Goal: Transaction & Acquisition: Obtain resource

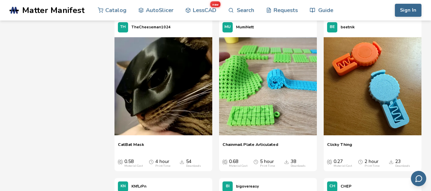
scroll to position [2011, 0]
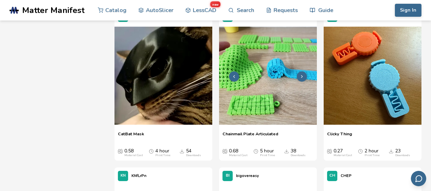
click at [259, 78] on img at bounding box center [268, 76] width 98 height 98
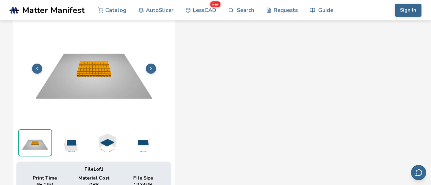
scroll to position [261, 0]
click at [148, 69] on button at bounding box center [151, 68] width 10 height 10
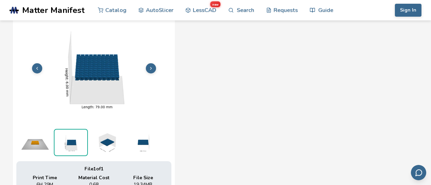
click at [148, 69] on button at bounding box center [151, 68] width 10 height 10
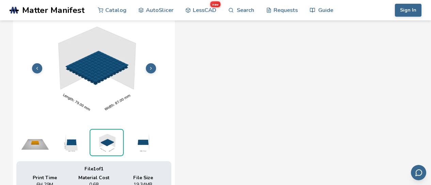
click at [148, 69] on button at bounding box center [151, 68] width 10 height 10
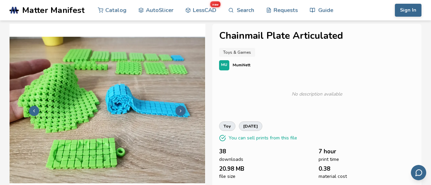
scroll to position [105, 0]
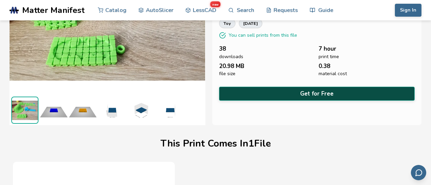
click at [250, 95] on button "Get for Free" at bounding box center [317, 94] width 196 height 14
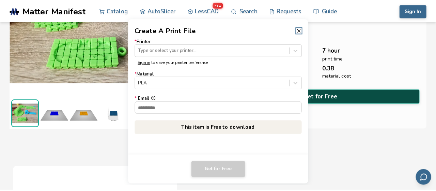
scroll to position [104, 0]
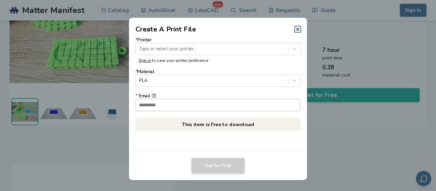
click at [211, 106] on input "* Email" at bounding box center [218, 105] width 165 height 12
type input "**********"
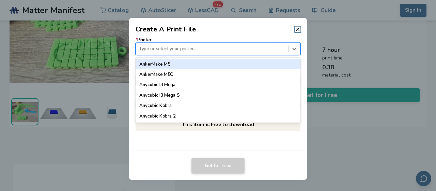
drag, startPoint x: 206, startPoint y: 43, endPoint x: 224, endPoint y: 84, distance: 44.7
click at [224, 55] on div "64 results available. Use Up and Down to choose options, press Enter to select …" at bounding box center [218, 49] width 165 height 12
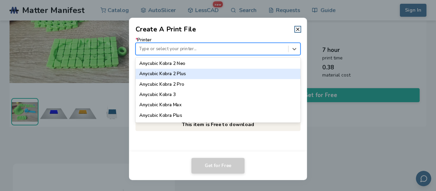
scroll to position [74, 0]
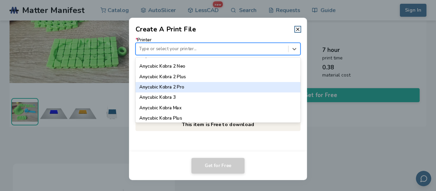
click at [212, 88] on div "Anycubic Kobra 2 Pro" at bounding box center [218, 87] width 165 height 10
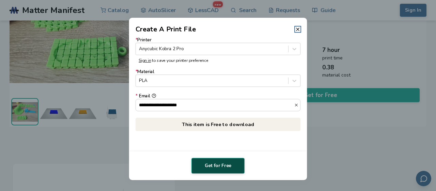
click at [203, 164] on button "Get for Free" at bounding box center [218, 165] width 53 height 16
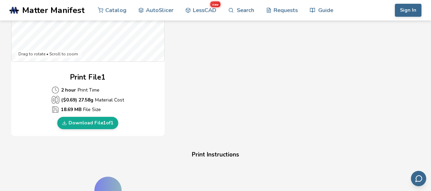
scroll to position [307, 0]
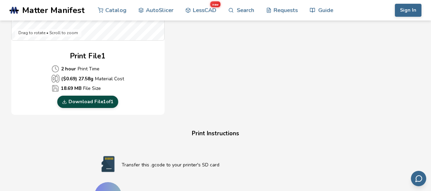
click at [87, 102] on link "Download File 1 of 1" at bounding box center [87, 101] width 61 height 12
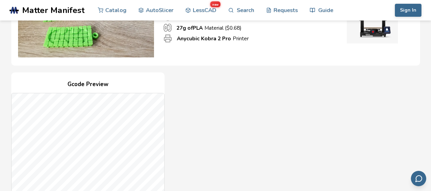
scroll to position [0, 0]
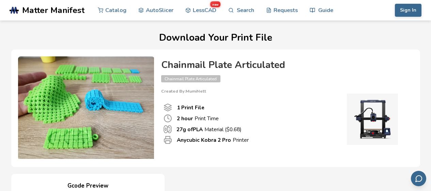
click at [71, 12] on span "Matter Manifest" at bounding box center [53, 10] width 62 height 10
